Goal: Task Accomplishment & Management: Use online tool/utility

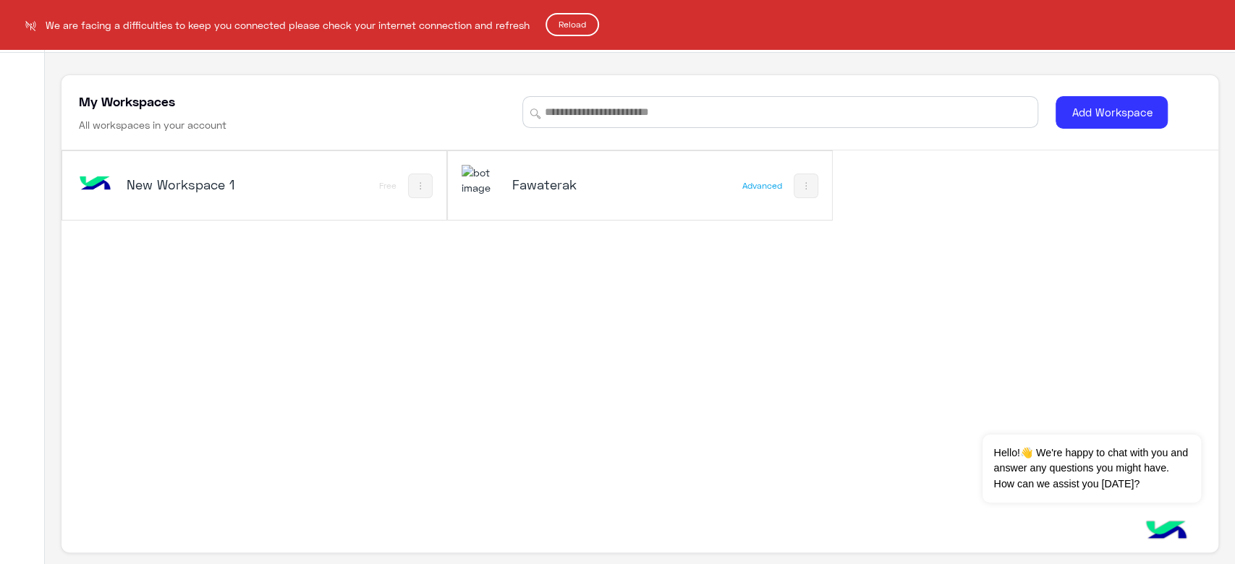
click at [588, 26] on button "Reload" at bounding box center [573, 24] width 54 height 23
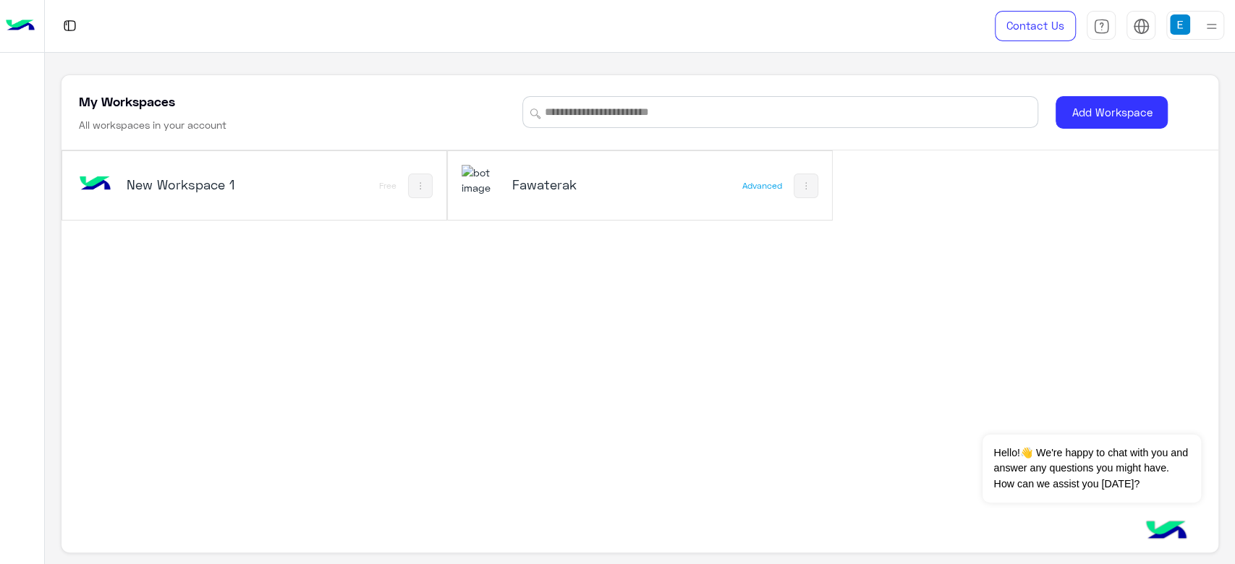
click at [547, 179] on h5 "Fawaterak" at bounding box center [576, 184] width 129 height 17
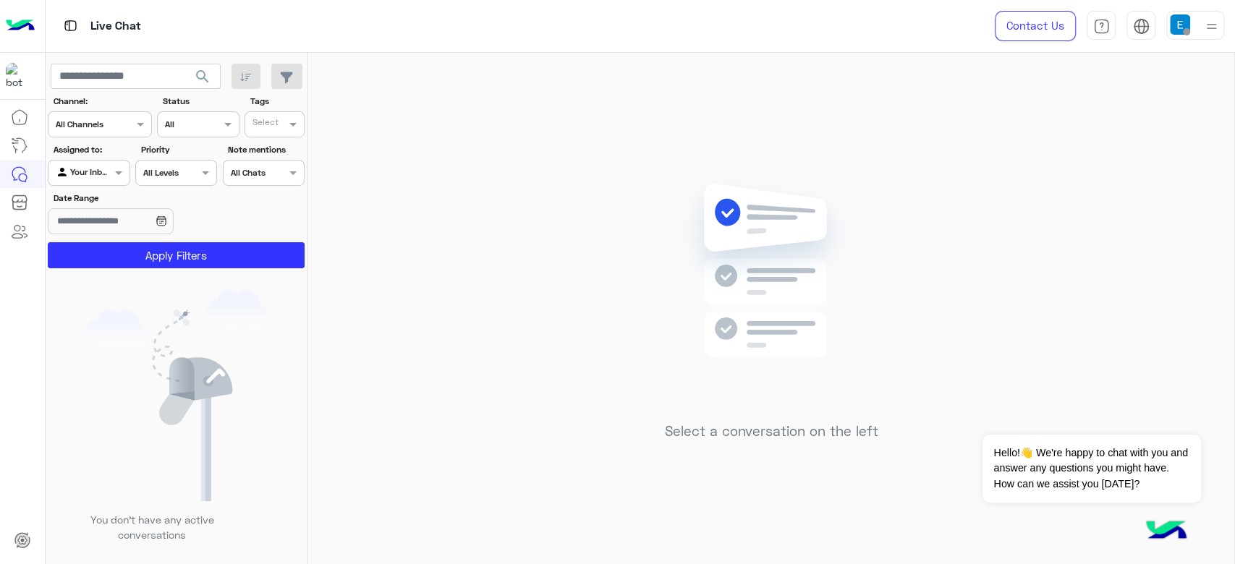
click at [92, 171] on div at bounding box center [88, 171] width 80 height 14
click at [99, 201] on div "All" at bounding box center [90, 201] width 84 height 27
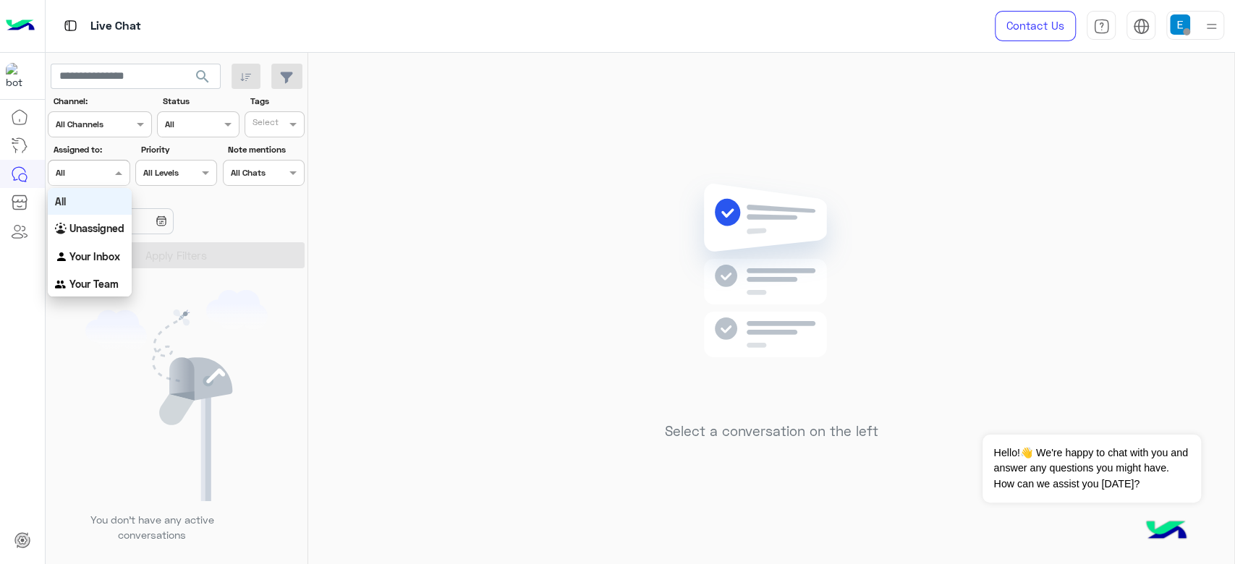
click at [89, 174] on div at bounding box center [88, 171] width 80 height 14
click at [103, 222] on b "Unassigned" at bounding box center [96, 228] width 55 height 12
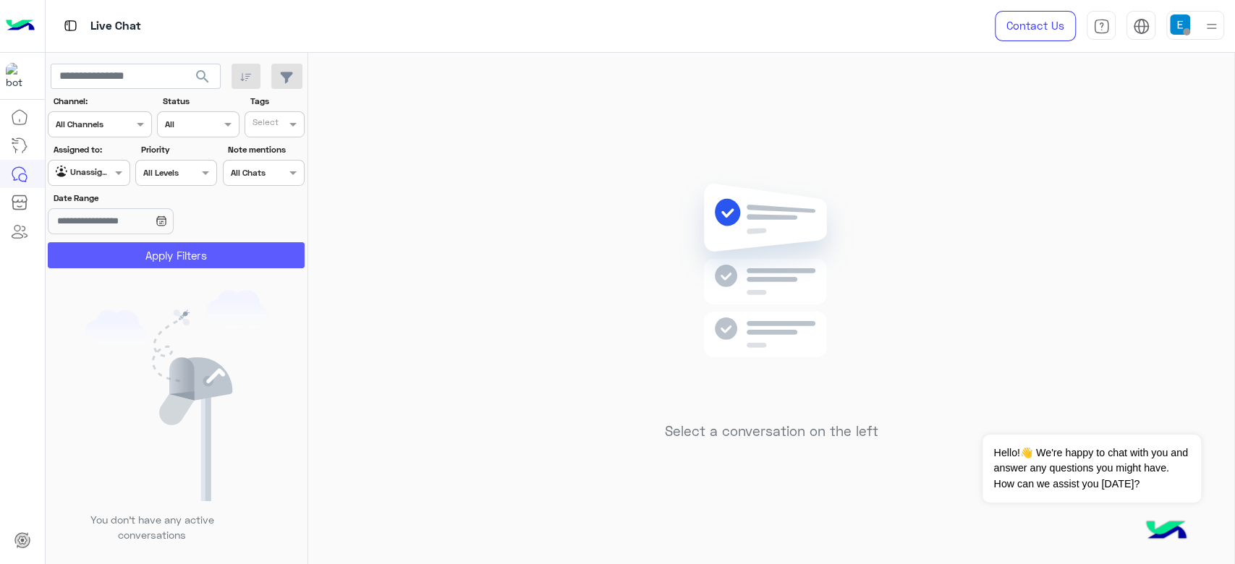
click at [132, 246] on button "Apply Filters" at bounding box center [176, 255] width 257 height 26
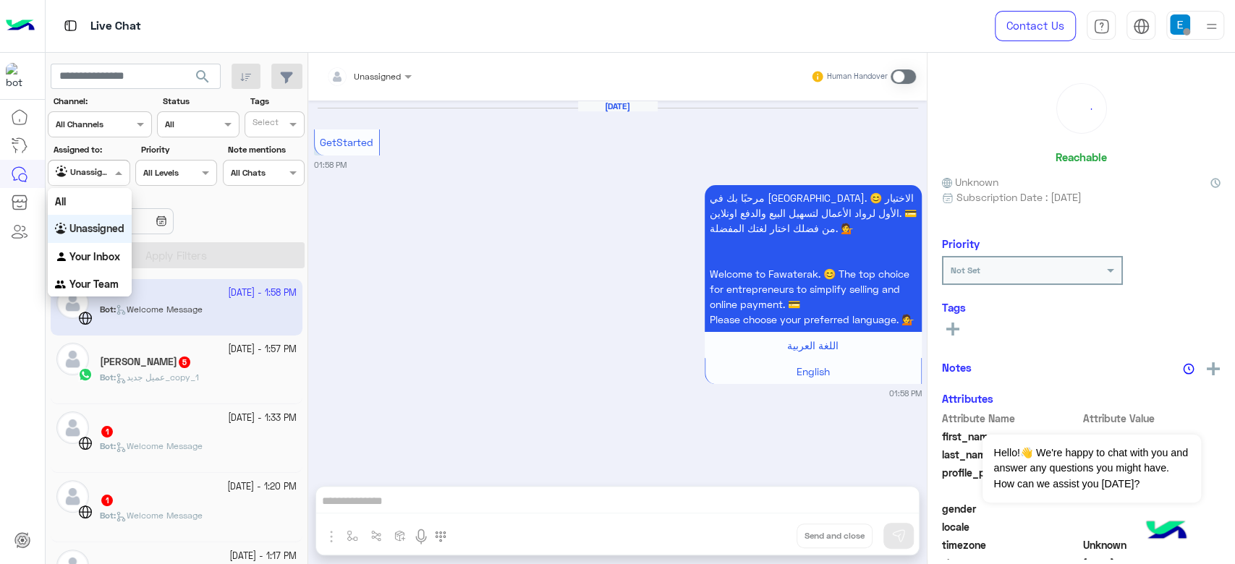
click at [88, 169] on input "text" at bounding box center [72, 171] width 33 height 13
click at [94, 202] on div "All" at bounding box center [90, 201] width 84 height 27
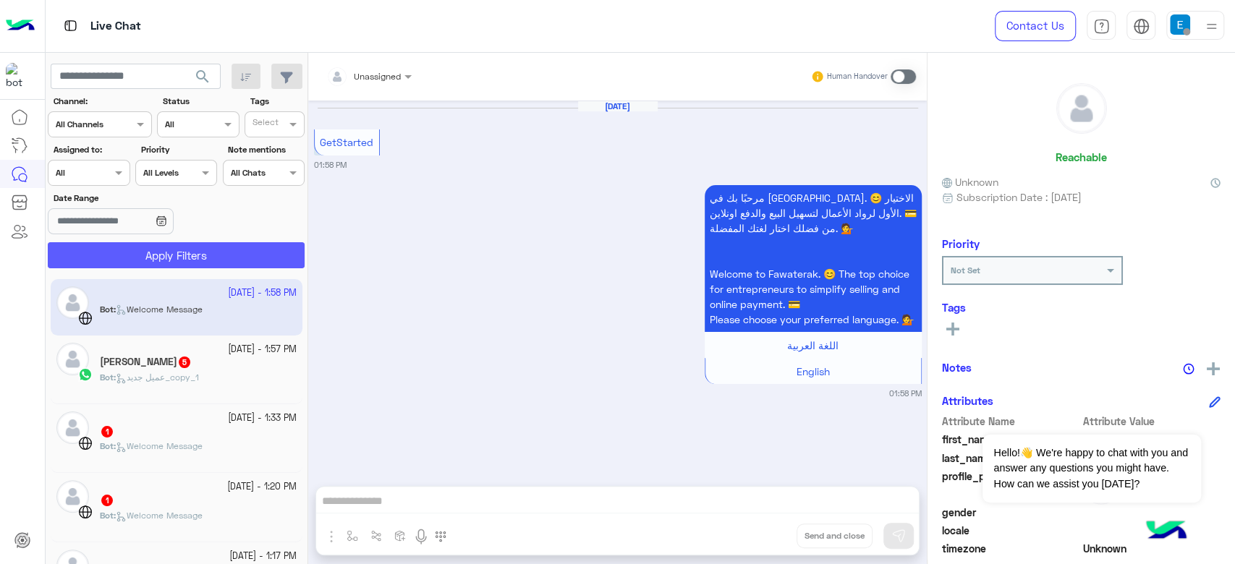
click at [157, 248] on button "Apply Filters" at bounding box center [176, 255] width 257 height 26
